Goal: Obtain resource: Download file/media

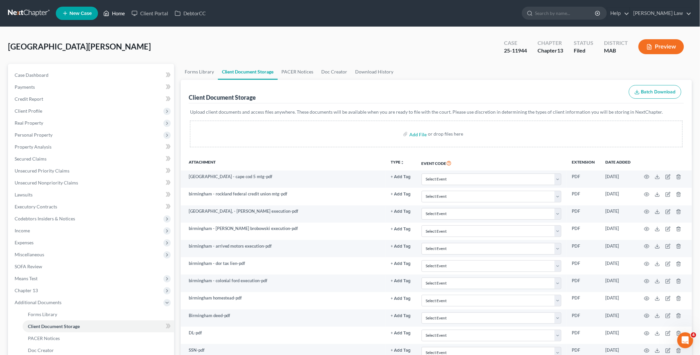
click at [117, 16] on link "Home" at bounding box center [114, 13] width 28 height 12
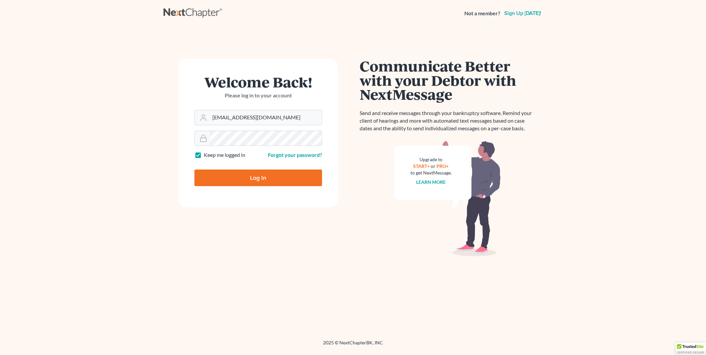
click at [260, 174] on input "Log In" at bounding box center [258, 177] width 128 height 17
type input "Thinking..."
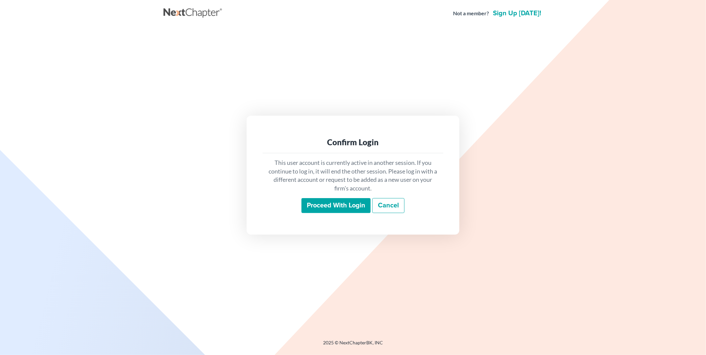
click at [339, 207] on input "Proceed with login" at bounding box center [335, 205] width 69 height 15
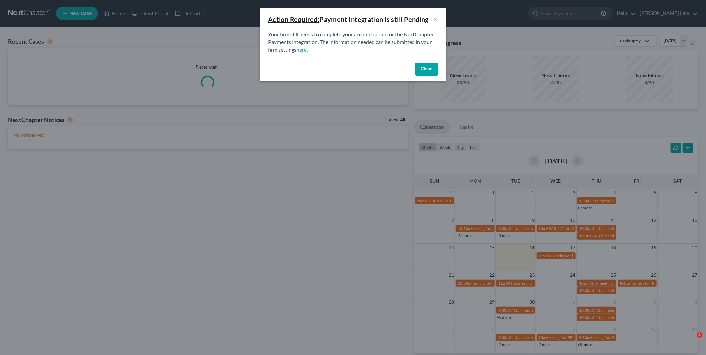
click at [427, 66] on button "Close" at bounding box center [426, 69] width 23 height 13
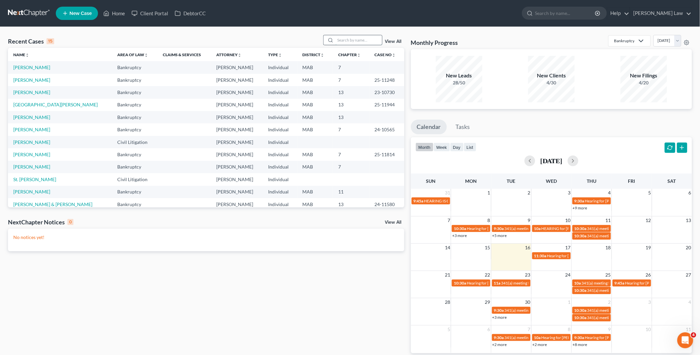
click at [358, 36] on input "search" at bounding box center [359, 40] width 47 height 10
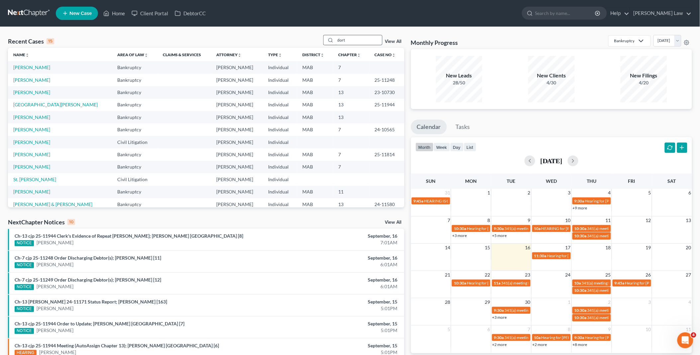
type input "dort"
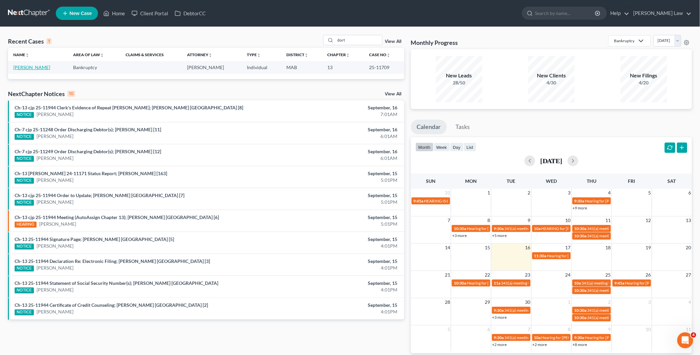
click at [30, 65] on link "Dortch, Felita" at bounding box center [31, 67] width 37 height 6
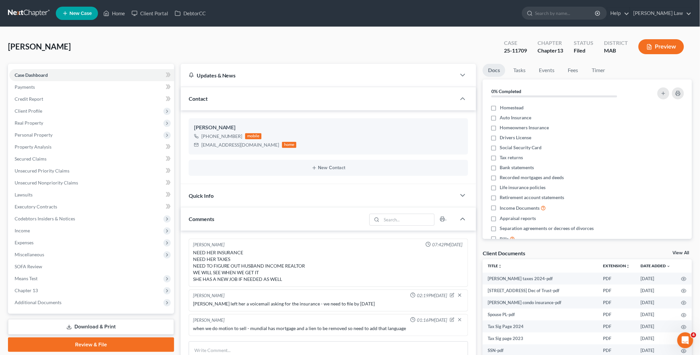
click at [683, 253] on link "View All" at bounding box center [681, 253] width 17 height 5
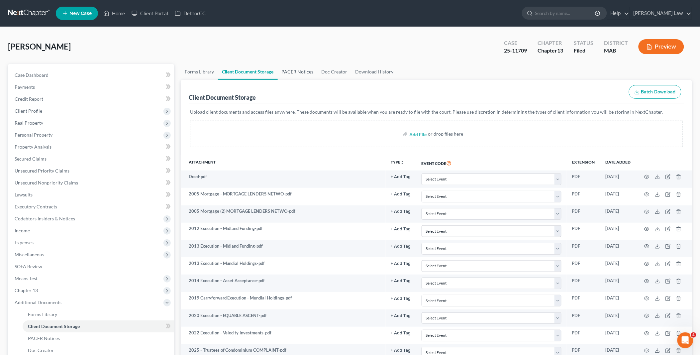
click at [295, 72] on link "PACER Notices" at bounding box center [298, 72] width 40 height 16
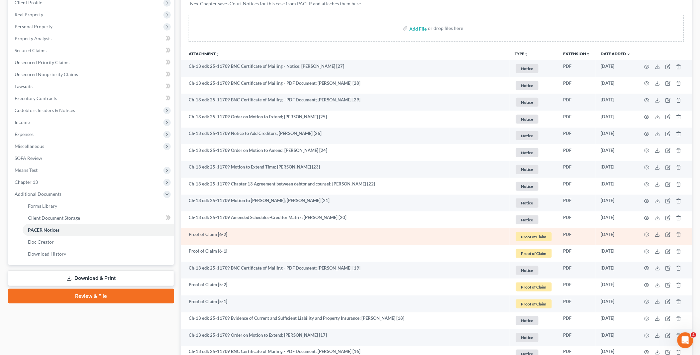
scroll to position [111, 0]
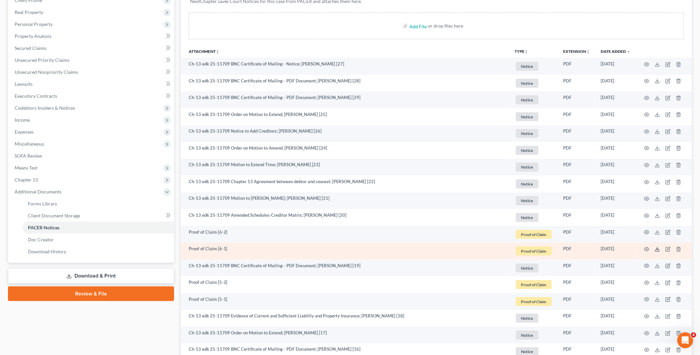
click at [659, 249] on icon at bounding box center [657, 249] width 5 height 5
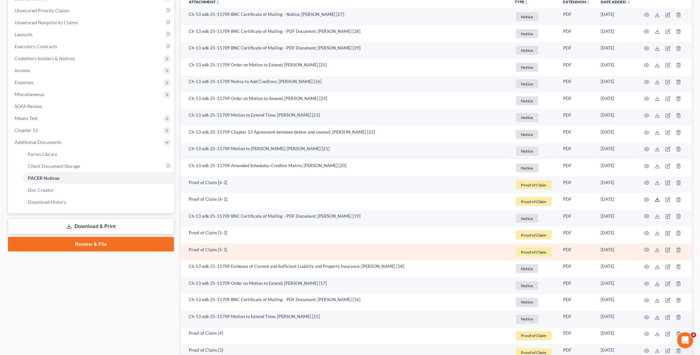
scroll to position [184, 0]
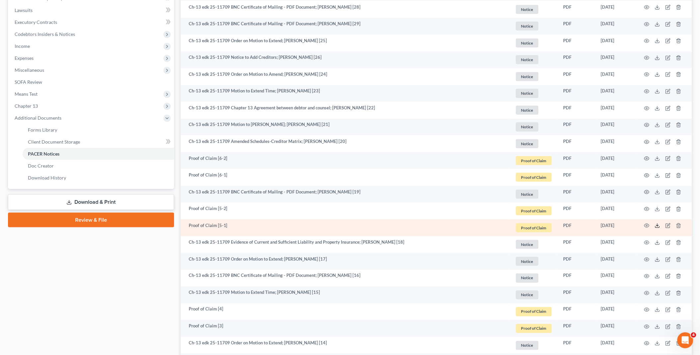
click at [657, 225] on polyline at bounding box center [658, 225] width 2 height 1
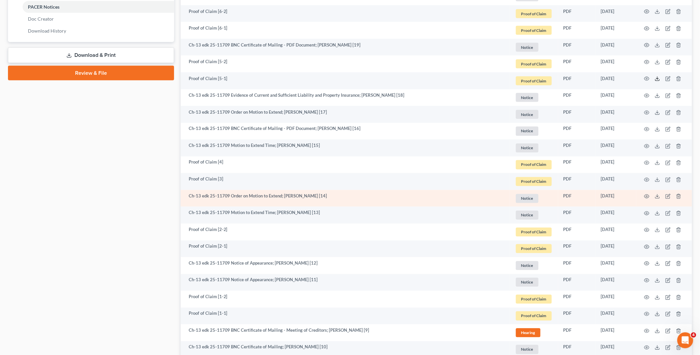
scroll to position [332, 0]
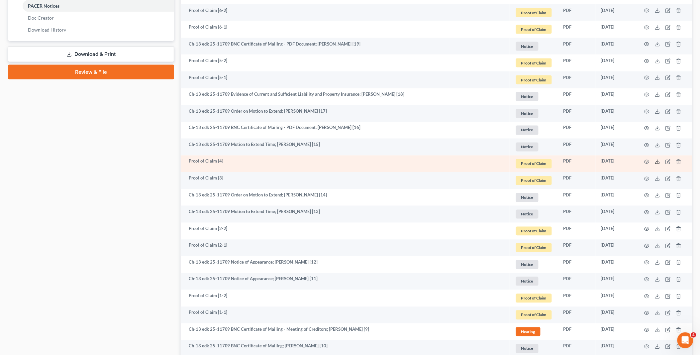
click at [657, 163] on icon at bounding box center [657, 161] width 5 height 5
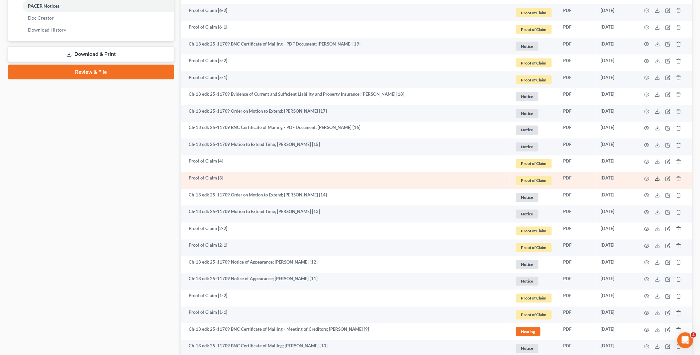
click at [658, 178] on line at bounding box center [658, 178] width 0 height 3
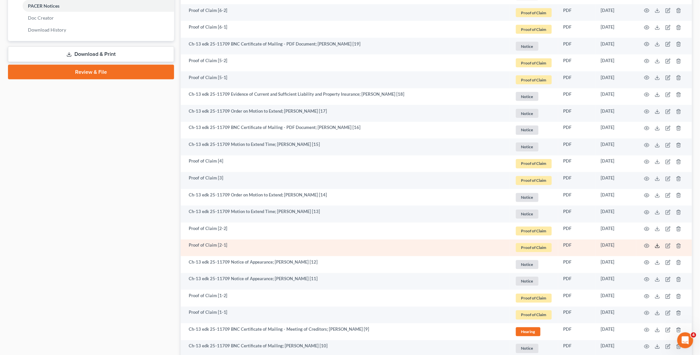
click at [658, 246] on line at bounding box center [658, 245] width 0 height 3
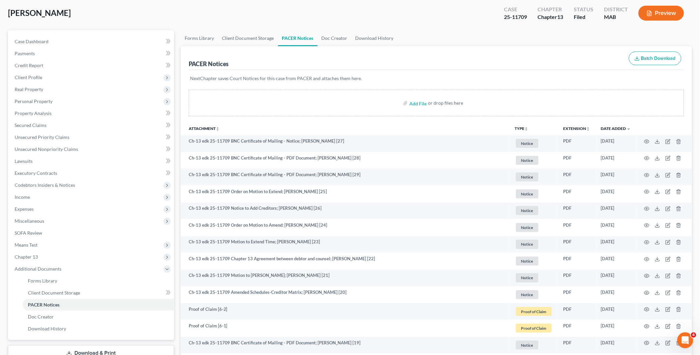
scroll to position [0, 0]
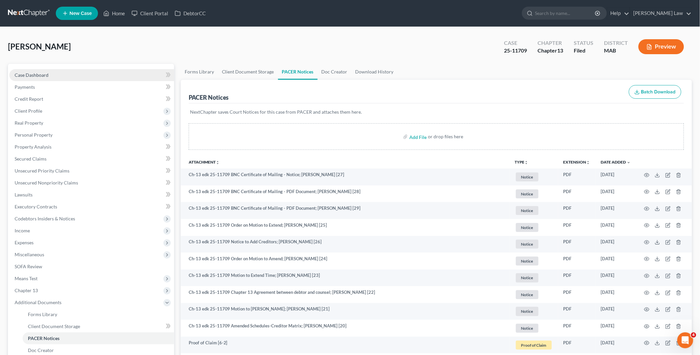
click at [54, 72] on link "Case Dashboard" at bounding box center [91, 75] width 165 height 12
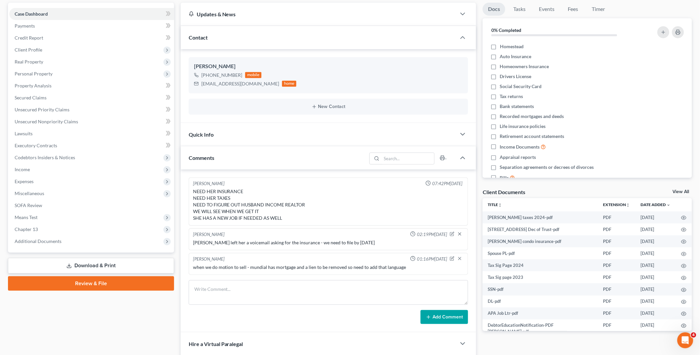
scroll to position [74, 0]
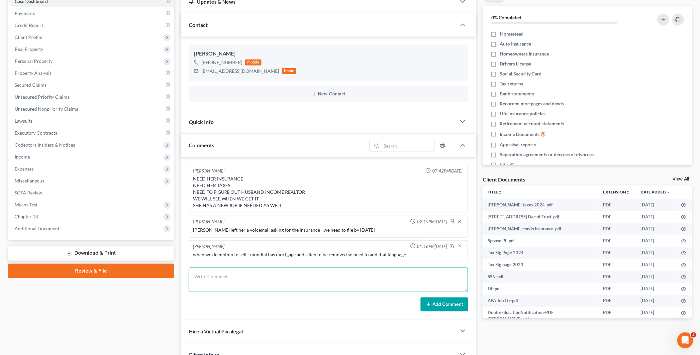
click at [244, 277] on textarea at bounding box center [329, 280] width 280 height 25
click at [259, 275] on textarea "DOR and IRS have filed claims - IRS has 2020, 2022 unfiled, DOR has" at bounding box center [329, 280] width 280 height 25
click at [317, 275] on textarea "DOR and IRS have filed claims - DOR has 2020, 2022 unfiled, DOR has" at bounding box center [329, 280] width 280 height 25
click at [341, 276] on textarea "DOR and IRS have filed claims - DOR has 2020, 2022 unfiled, IRS has" at bounding box center [329, 280] width 280 height 25
type textarea "DOR and IRS have filed claims - DOR has 2020, 2022 unfiled, IRS has 2020, 2022 …"
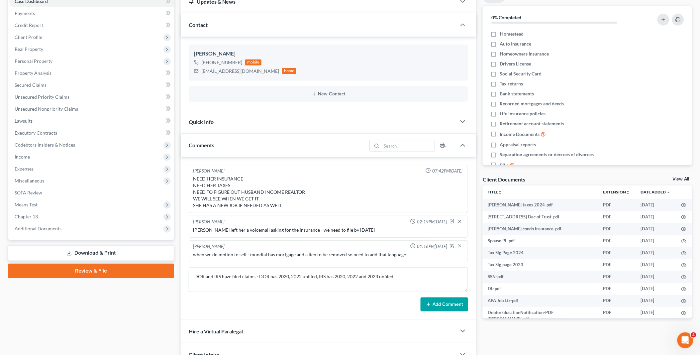
click at [436, 306] on button "Add Comment" at bounding box center [445, 304] width 48 height 14
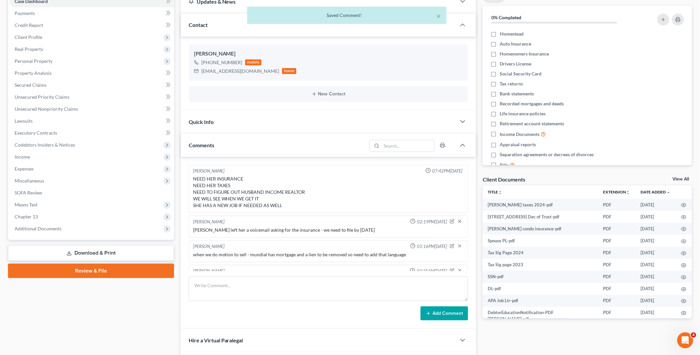
scroll to position [15, 0]
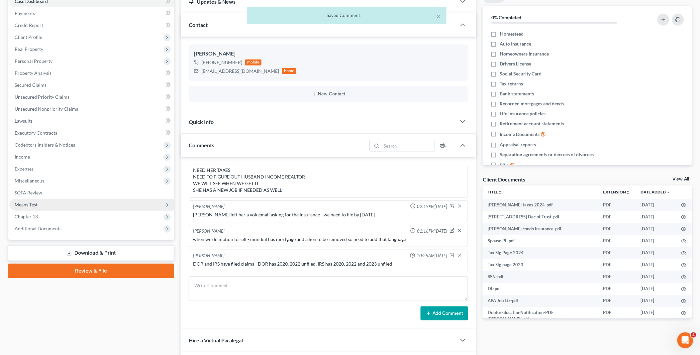
click at [77, 207] on span "Means Test" at bounding box center [91, 205] width 165 height 12
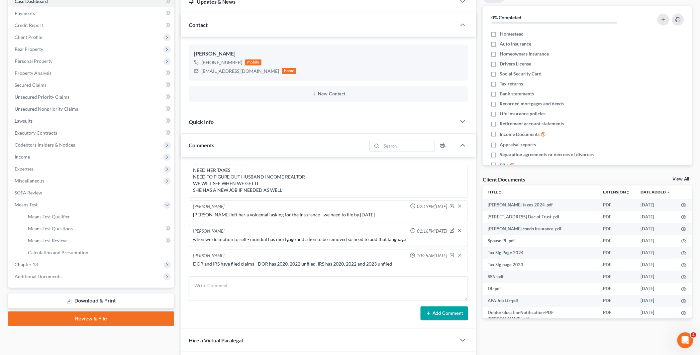
scroll to position [0, 0]
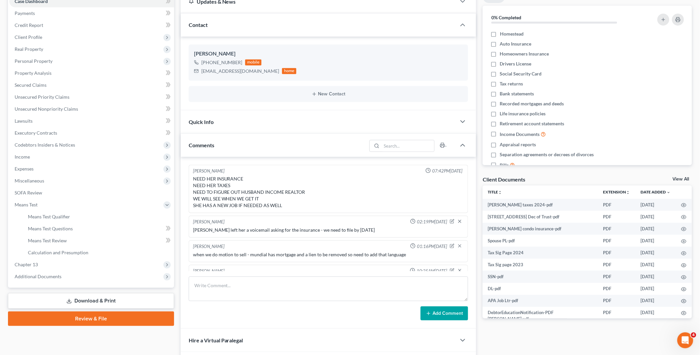
click at [677, 178] on link "View All" at bounding box center [681, 179] width 17 height 5
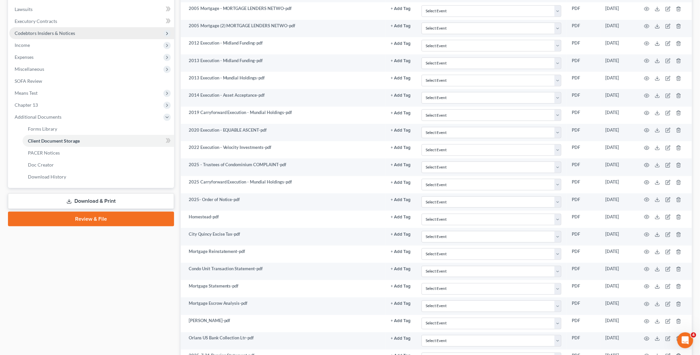
scroll to position [156, 0]
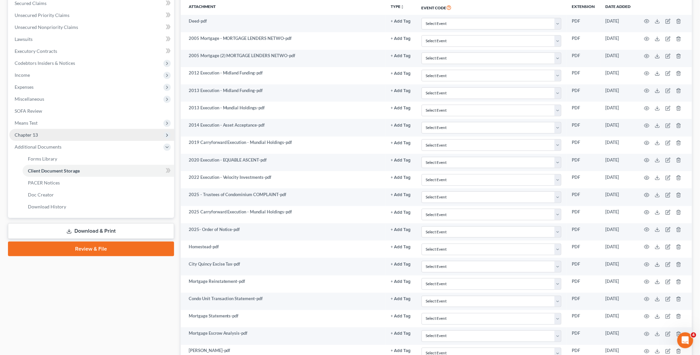
click at [38, 135] on span "Chapter 13" at bounding box center [91, 135] width 165 height 12
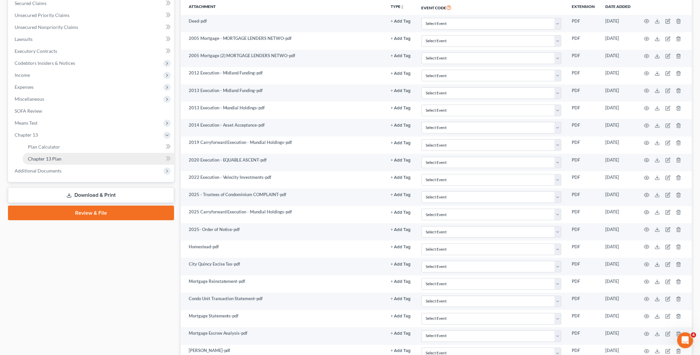
click at [65, 158] on link "Chapter 13 Plan" at bounding box center [99, 159] width 152 height 12
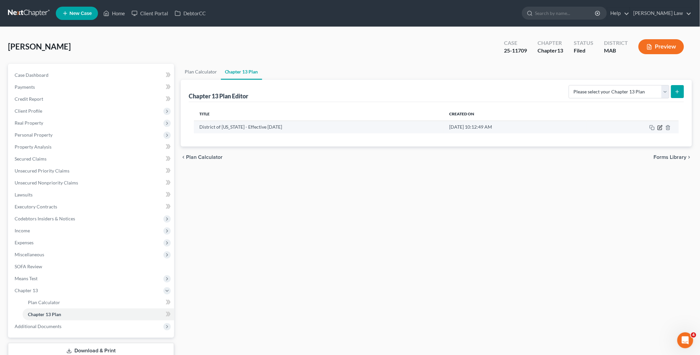
click at [660, 127] on icon "button" at bounding box center [660, 126] width 3 height 3
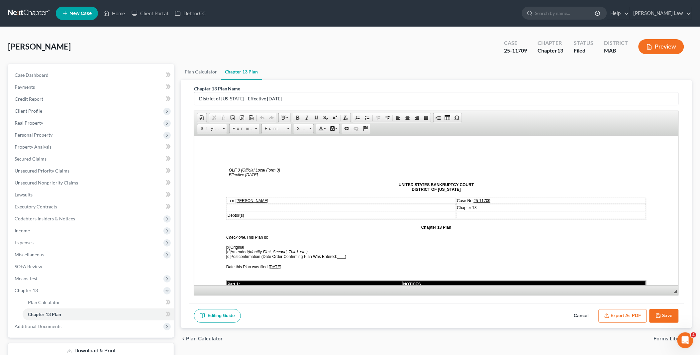
click at [279, 264] on span "09/12/2025" at bounding box center [275, 266] width 13 height 5
click at [619, 316] on button "Export as PDF" at bounding box center [623, 316] width 48 height 14
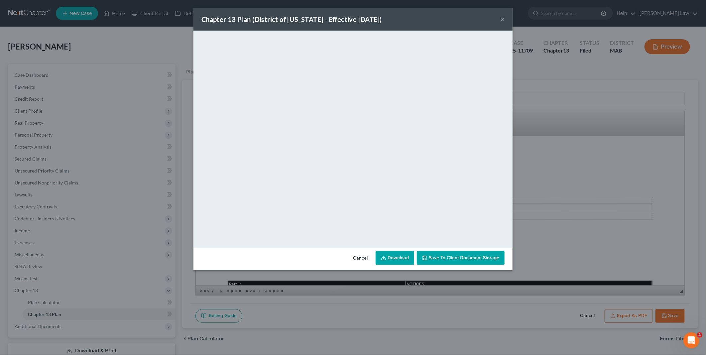
click at [391, 257] on link "Download" at bounding box center [395, 258] width 39 height 14
